Goal: Information Seeking & Learning: Compare options

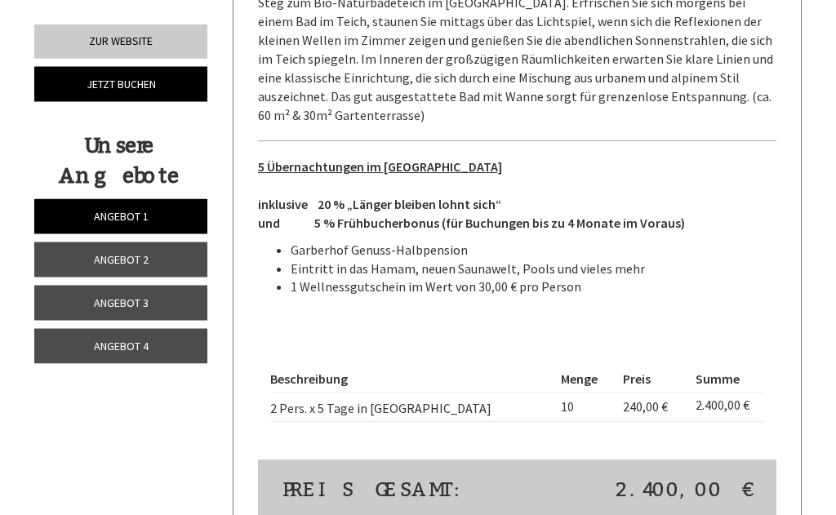
scroll to position [1107, 0]
click at [171, 260] on link "Angebot 2" at bounding box center [120, 259] width 173 height 35
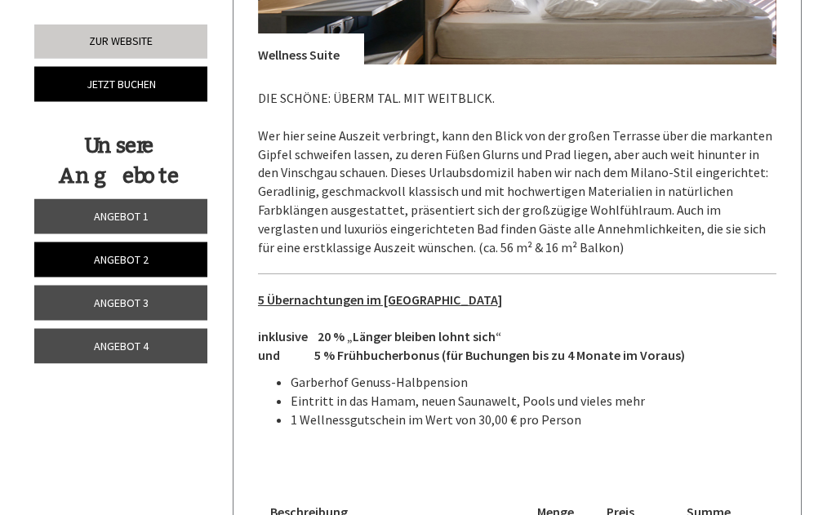
scroll to position [938, 0]
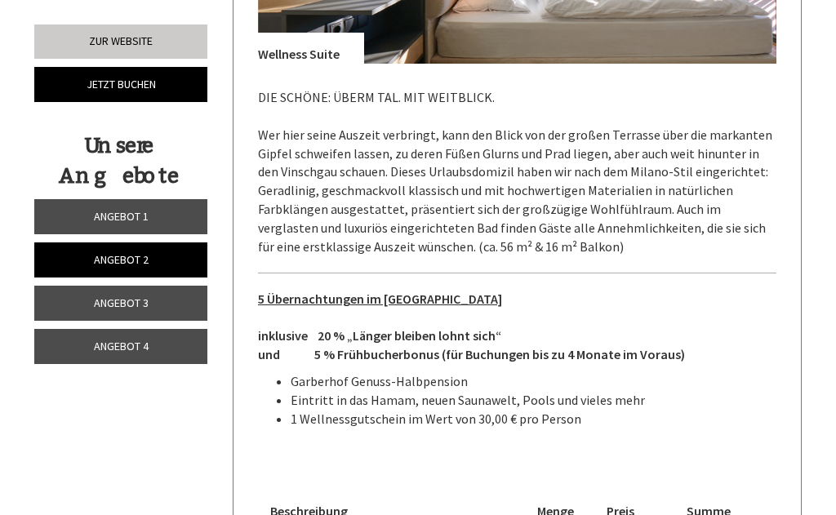
click at [158, 304] on link "Angebot 3" at bounding box center [120, 303] width 173 height 35
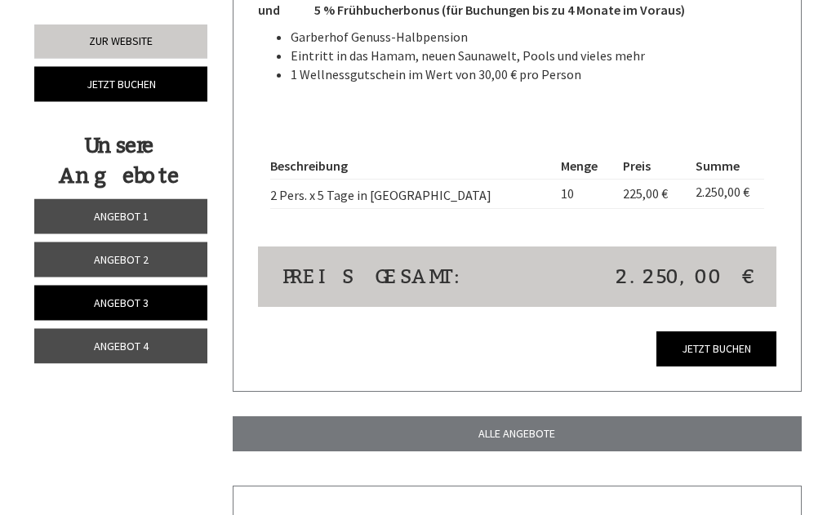
scroll to position [1302, 0]
click at [140, 353] on link "Angebot 4" at bounding box center [120, 346] width 173 height 35
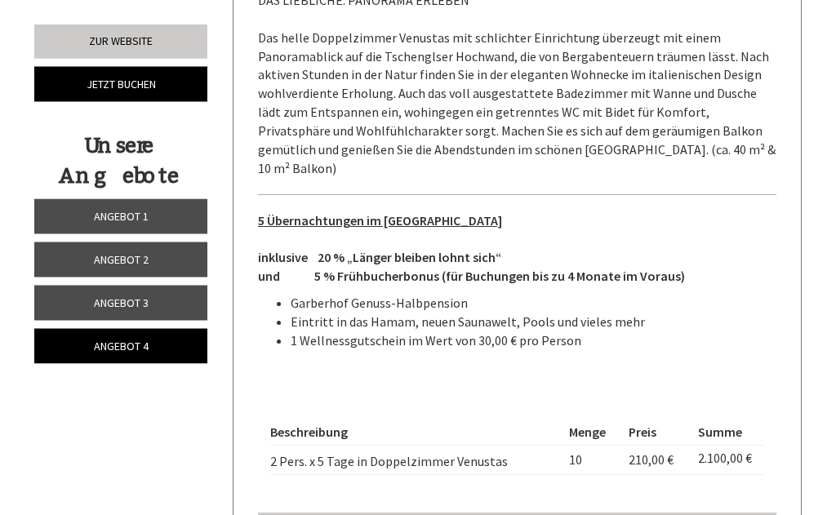
scroll to position [1037, 0]
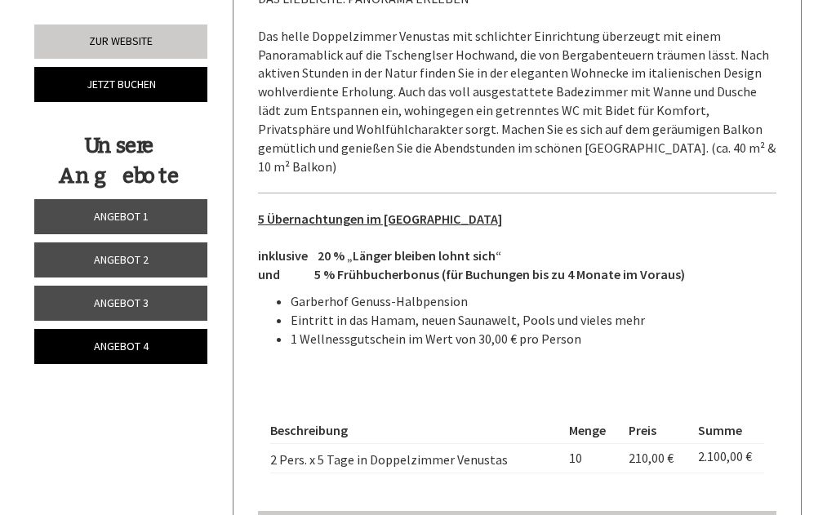
click at [177, 310] on link "Angebot 3" at bounding box center [120, 303] width 173 height 35
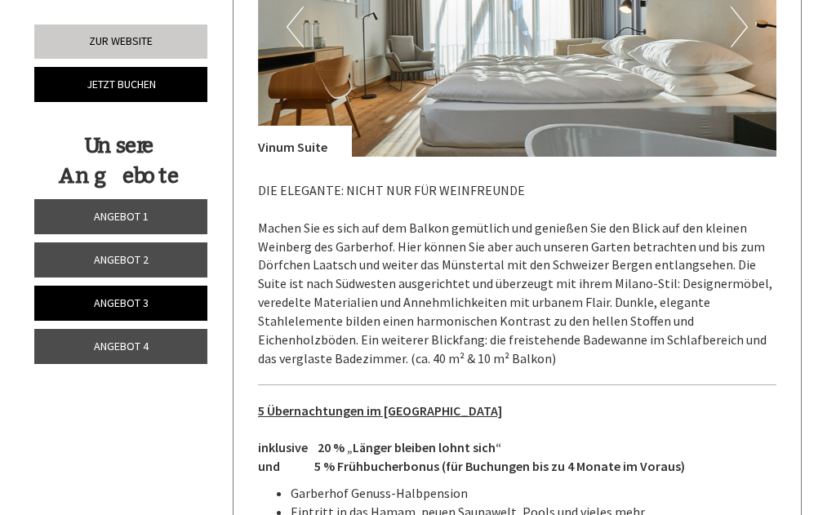
scroll to position [841, 0]
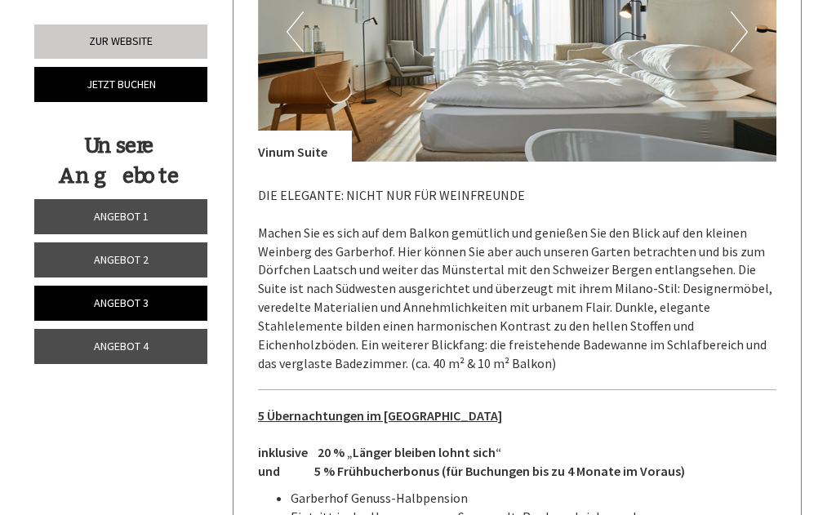
click at [168, 269] on link "Angebot 2" at bounding box center [120, 259] width 173 height 35
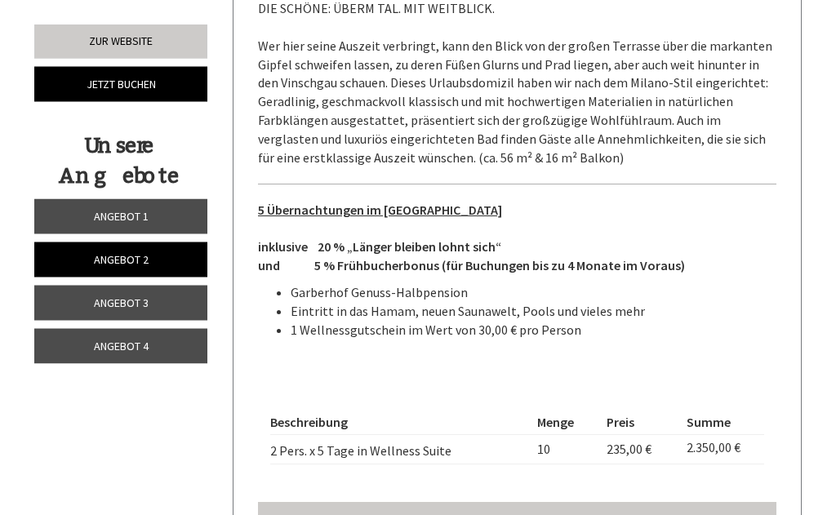
scroll to position [1027, 0]
click at [175, 218] on link "Angebot 1" at bounding box center [120, 216] width 173 height 35
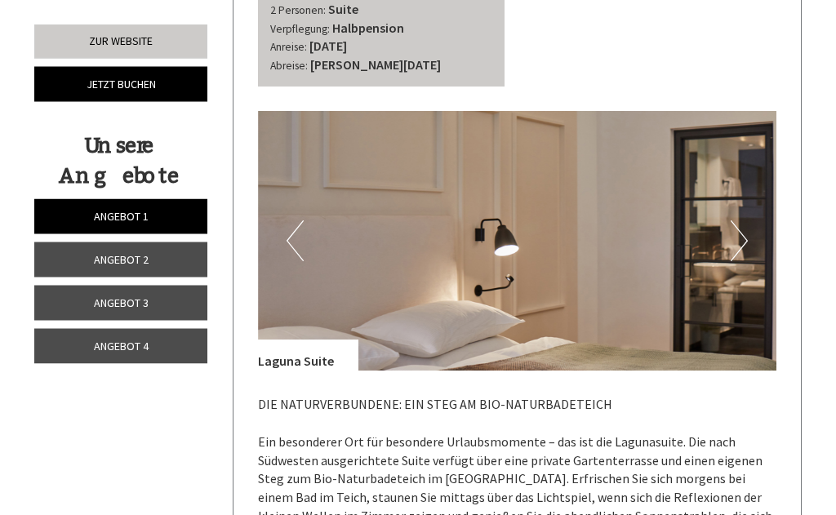
scroll to position [633, 0]
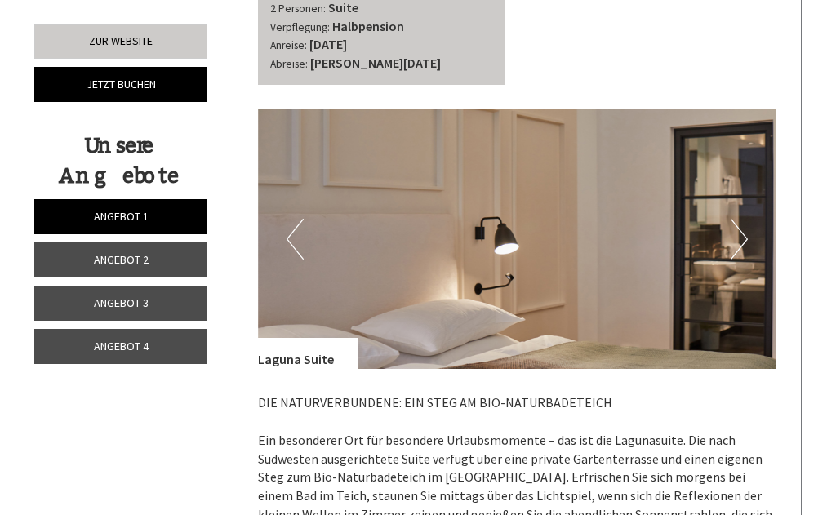
click at [175, 260] on link "Angebot 2" at bounding box center [120, 259] width 173 height 35
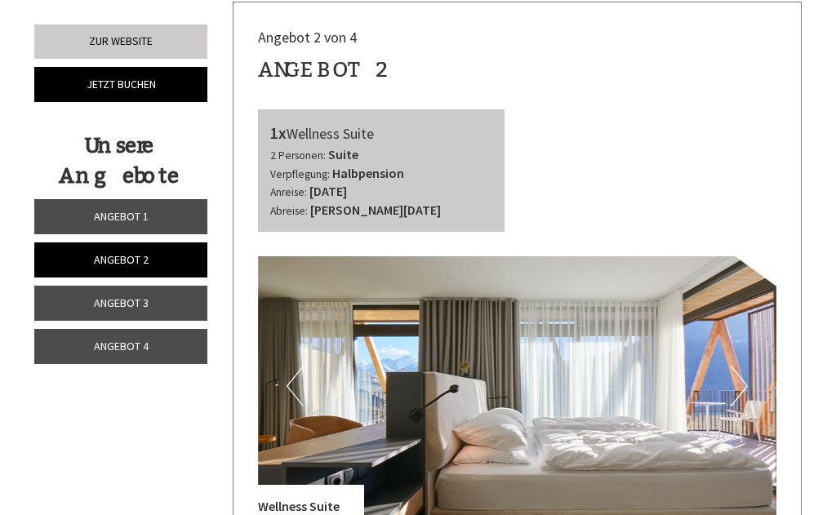
click at [186, 306] on link "Angebot 3" at bounding box center [120, 303] width 173 height 35
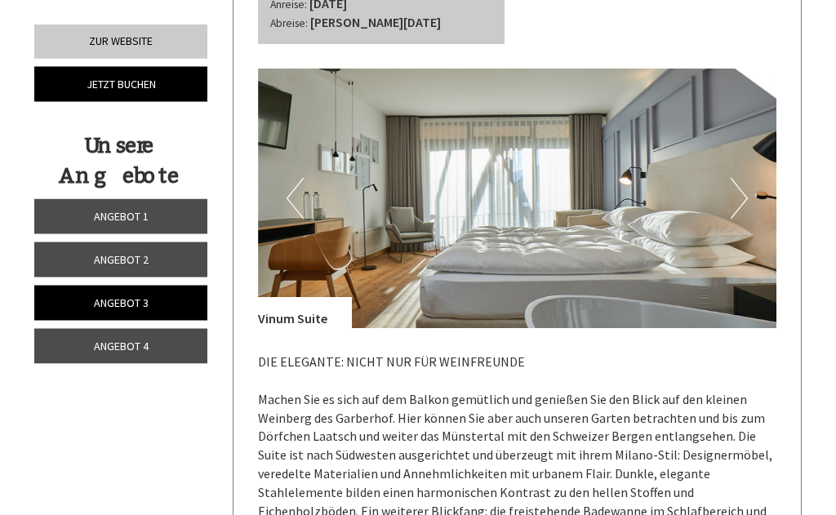
scroll to position [674, 0]
click at [171, 219] on link "Angebot 1" at bounding box center [120, 216] width 173 height 35
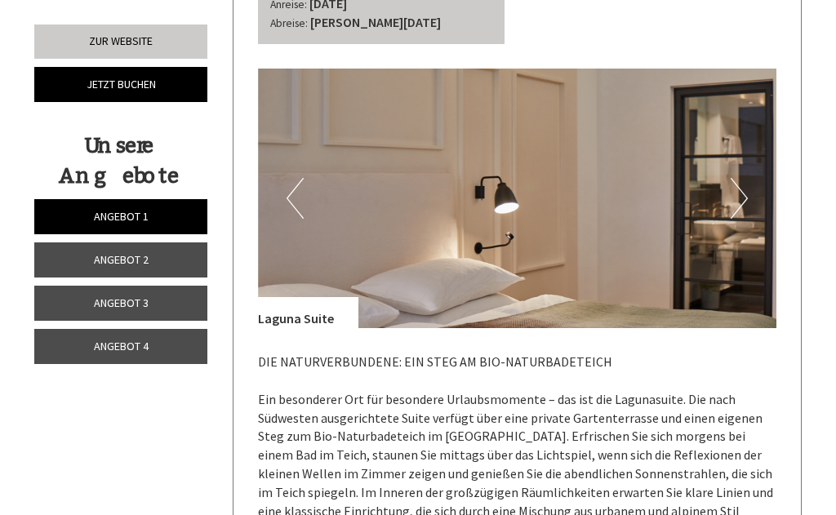
scroll to position [486, 0]
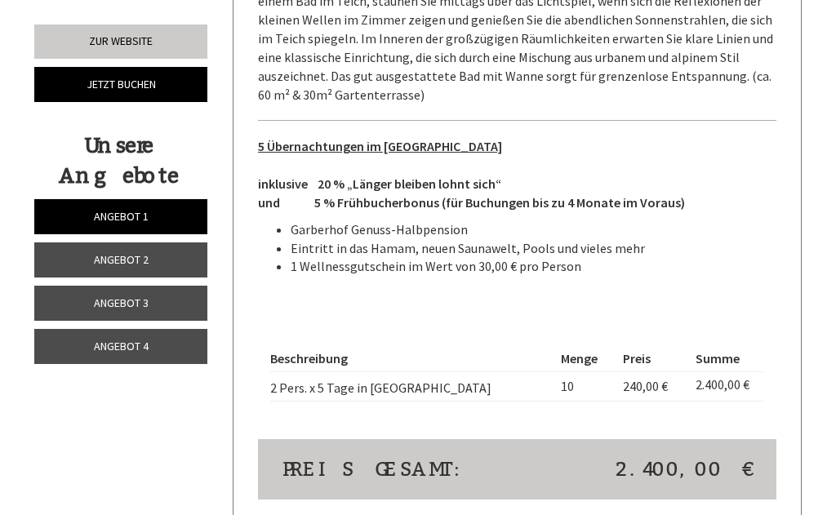
click at [187, 260] on link "Angebot 2" at bounding box center [120, 259] width 173 height 35
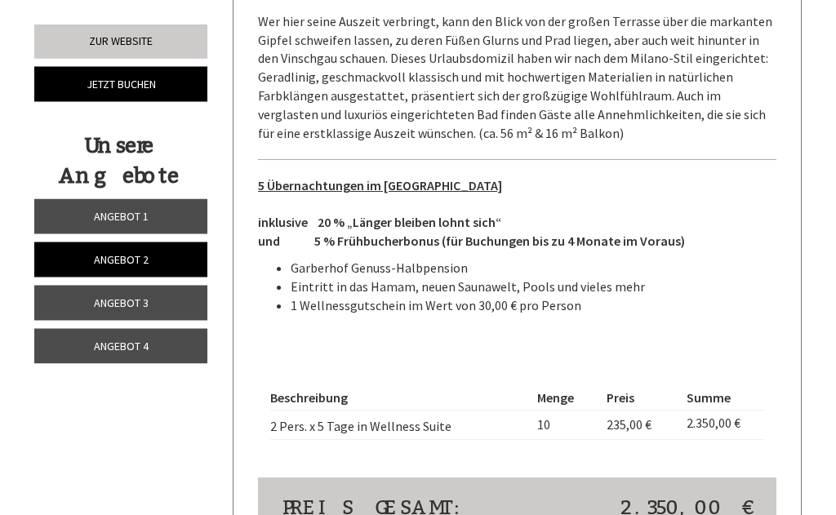
scroll to position [1052, 0]
click at [144, 303] on span "Angebot 3" at bounding box center [121, 302] width 55 height 15
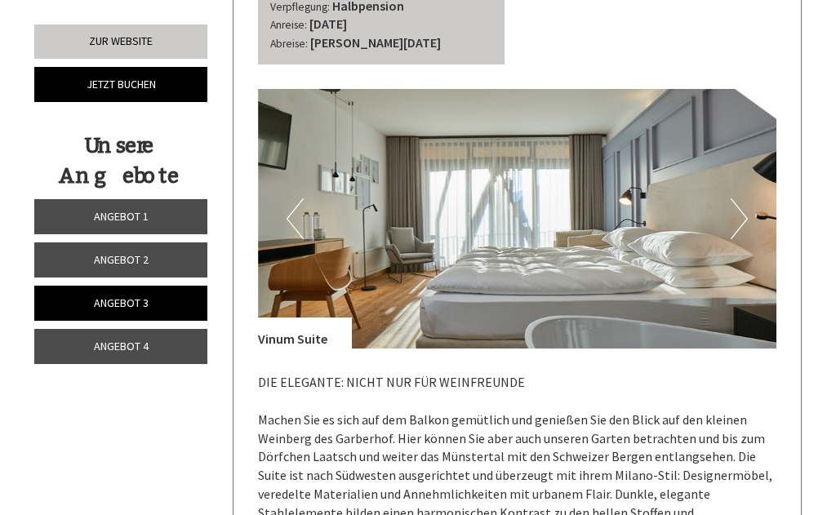
scroll to position [657, 0]
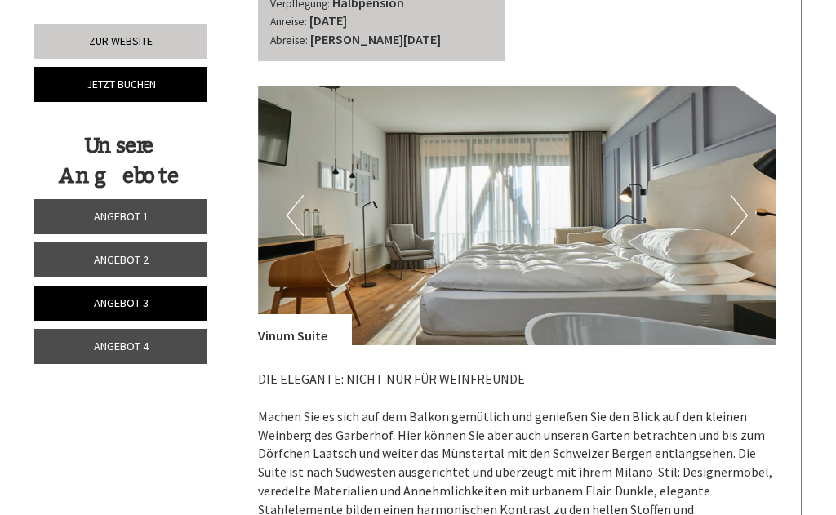
click at [145, 339] on span "Angebot 4" at bounding box center [121, 346] width 55 height 15
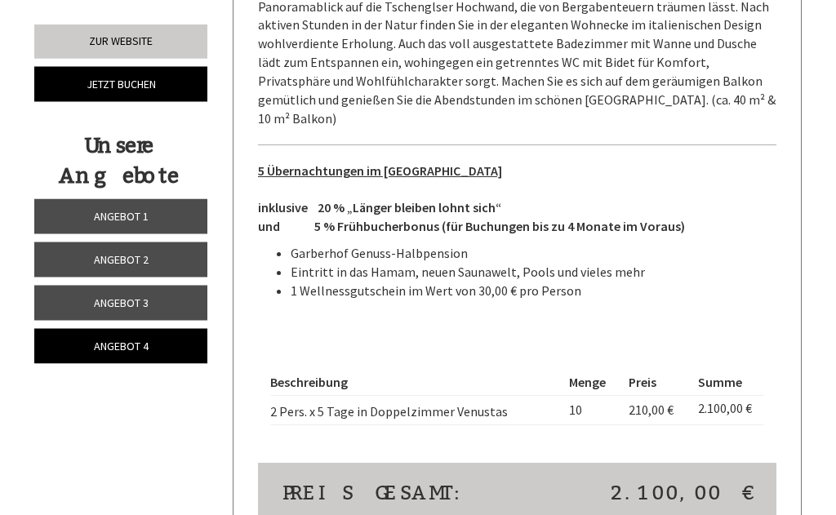
scroll to position [1086, 0]
click at [155, 294] on link "Angebot 3" at bounding box center [120, 303] width 173 height 35
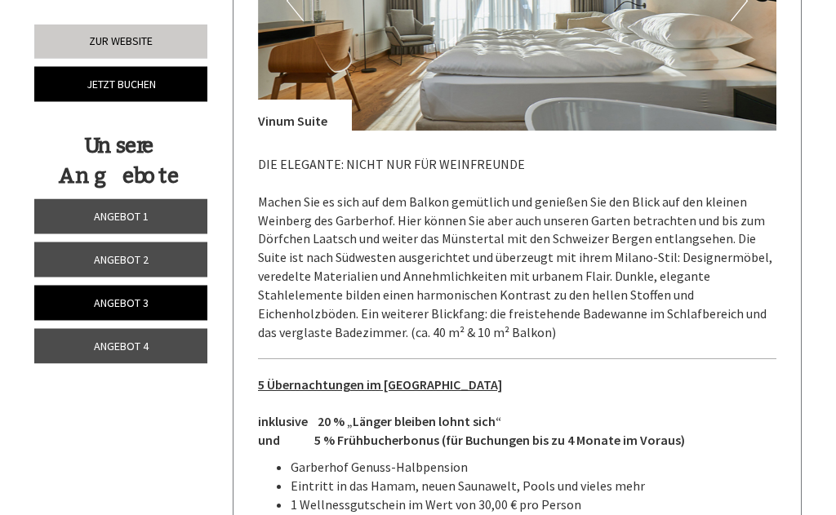
scroll to position [872, 0]
click at [765, 384] on p "5 Übernachtungen im [GEOGRAPHIC_DATA] inklusive 20 % „Länger bleiben lohnt sich…" at bounding box center [517, 412] width 519 height 74
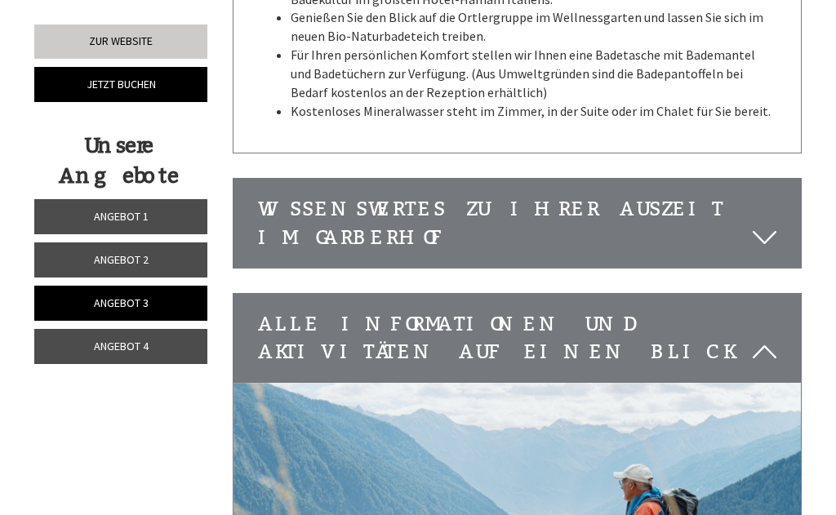
scroll to position [2728, 0]
